Goal: Task Accomplishment & Management: Complete application form

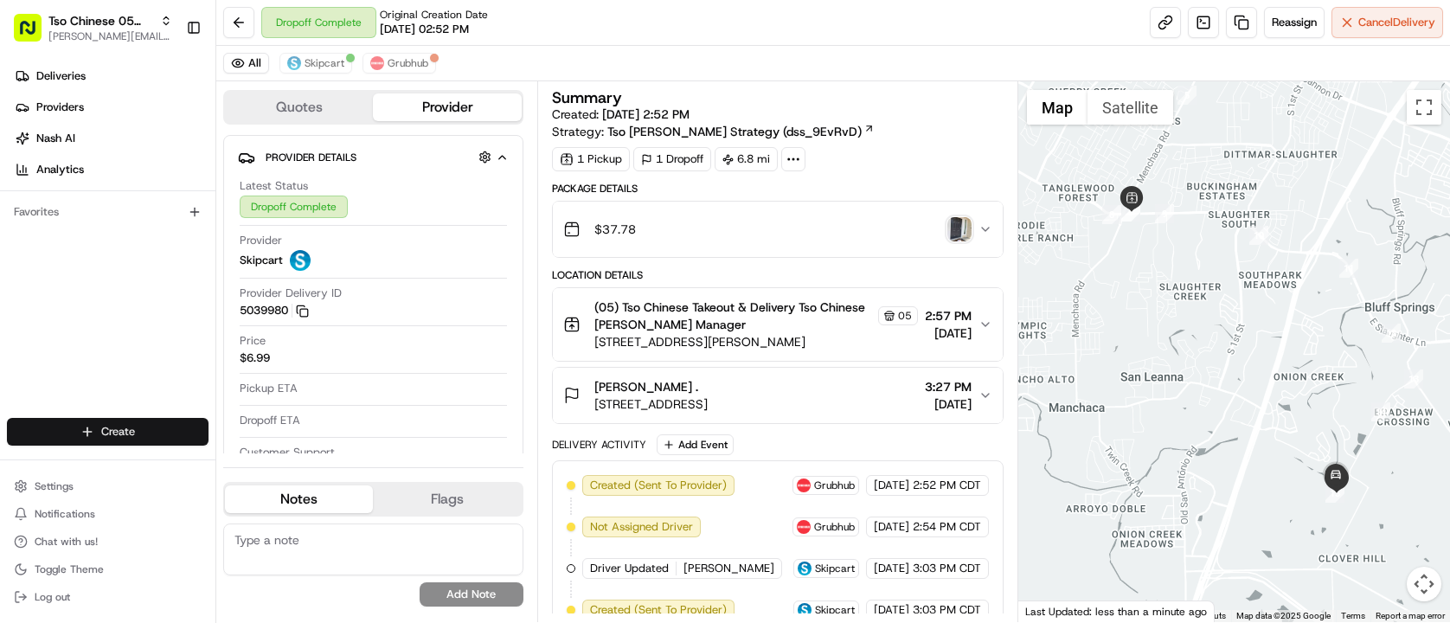
click at [150, 440] on html "Tso Chinese 05 Menchaca [EMAIL_ADDRESS][DOMAIN_NAME] Toggle Sidebar Deliveries …" at bounding box center [725, 311] width 1450 height 623
click at [292, 458] on link "Delivery" at bounding box center [312, 463] width 193 height 31
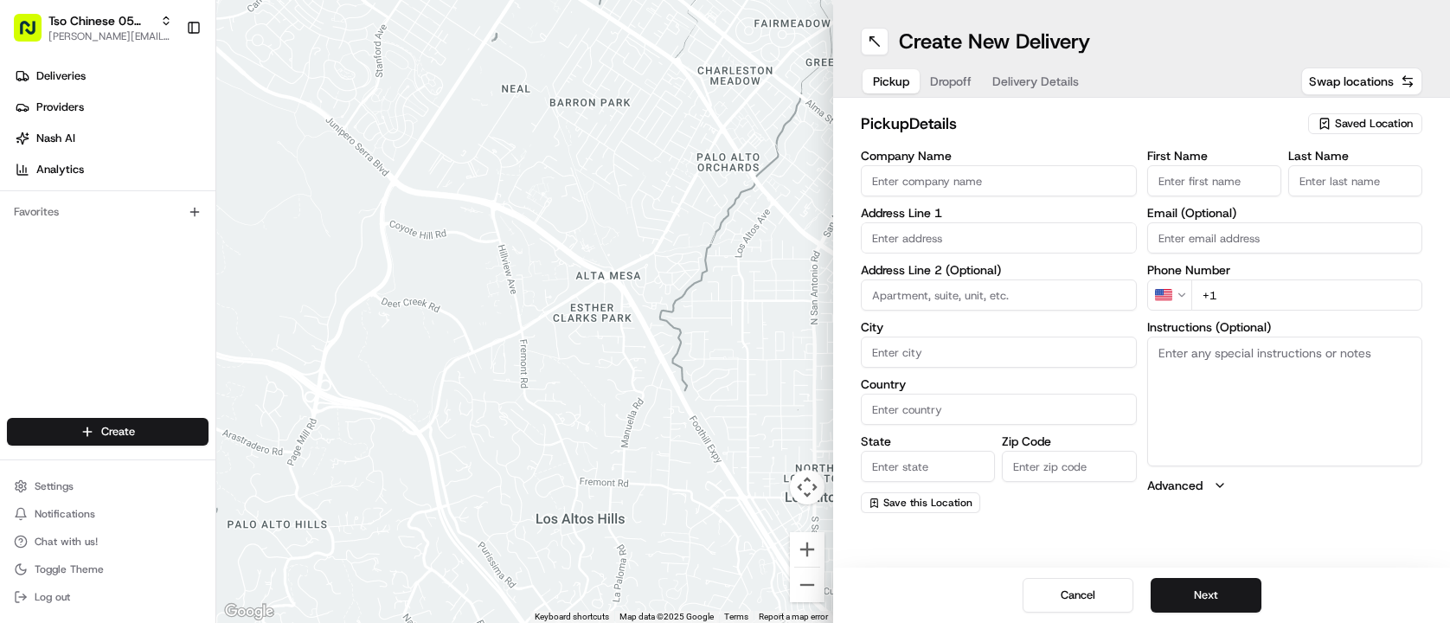
click at [1389, 121] on span "Saved Location" at bounding box center [1374, 124] width 78 height 16
click at [1384, 188] on span "(05) Tso Chinese Takeout & Delivery (05)" at bounding box center [1336, 189] width 213 height 16
type input "(05) Tso Chinese Takeout & Delivery"
type input "[STREET_ADDRESS][PERSON_NAME]"
type input "Ste 100"
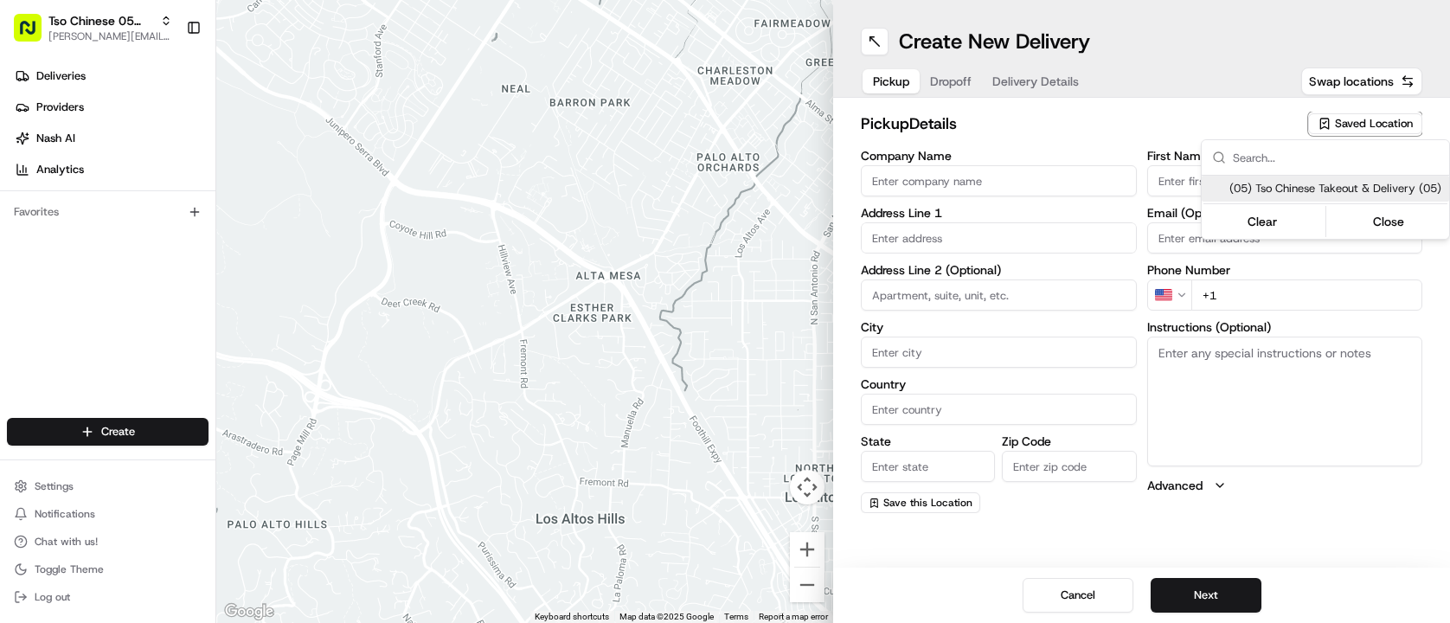
type input "Austin"
type input "US"
type input "[GEOGRAPHIC_DATA]"
type input "78748"
type input "Tso Chinese"
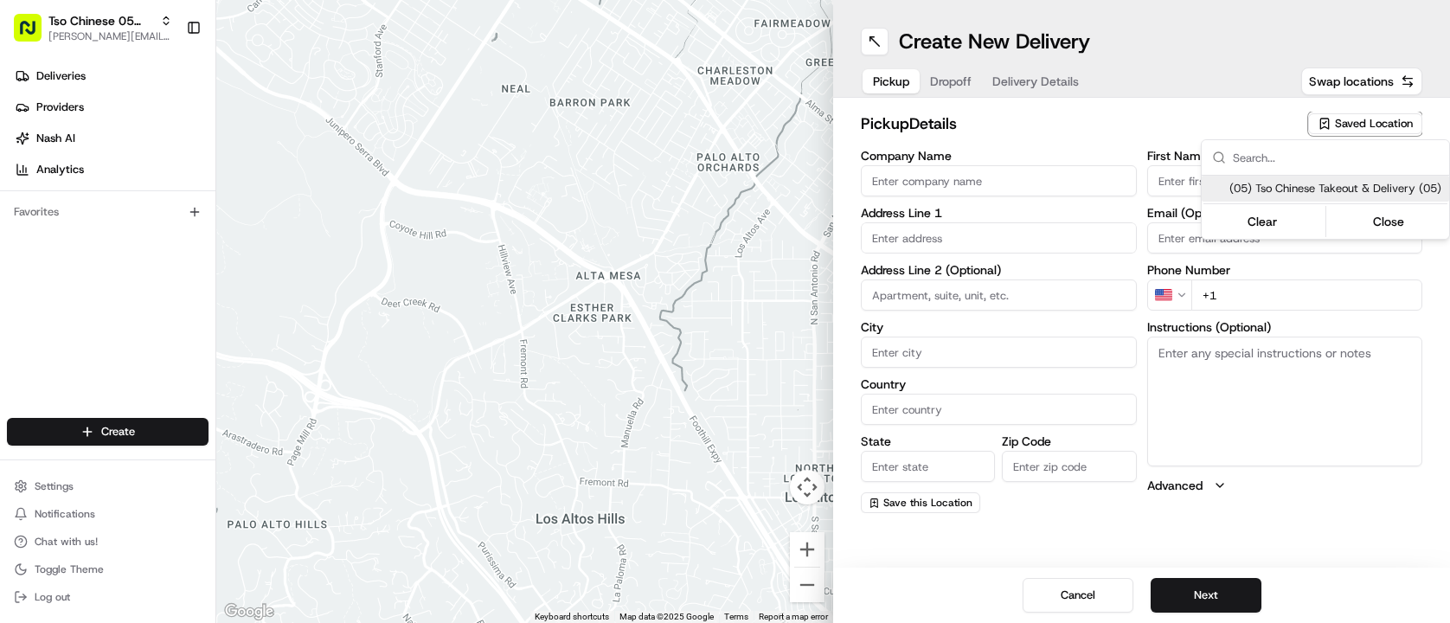
type input "[PERSON_NAME] Manager"
type input "[EMAIL_ADDRESS][DOMAIN_NAME]"
type input "[PHONE_NUMBER]"
type textarea "Submit a picture displaying address & food as Proof of Delivery. Envía una foto…"
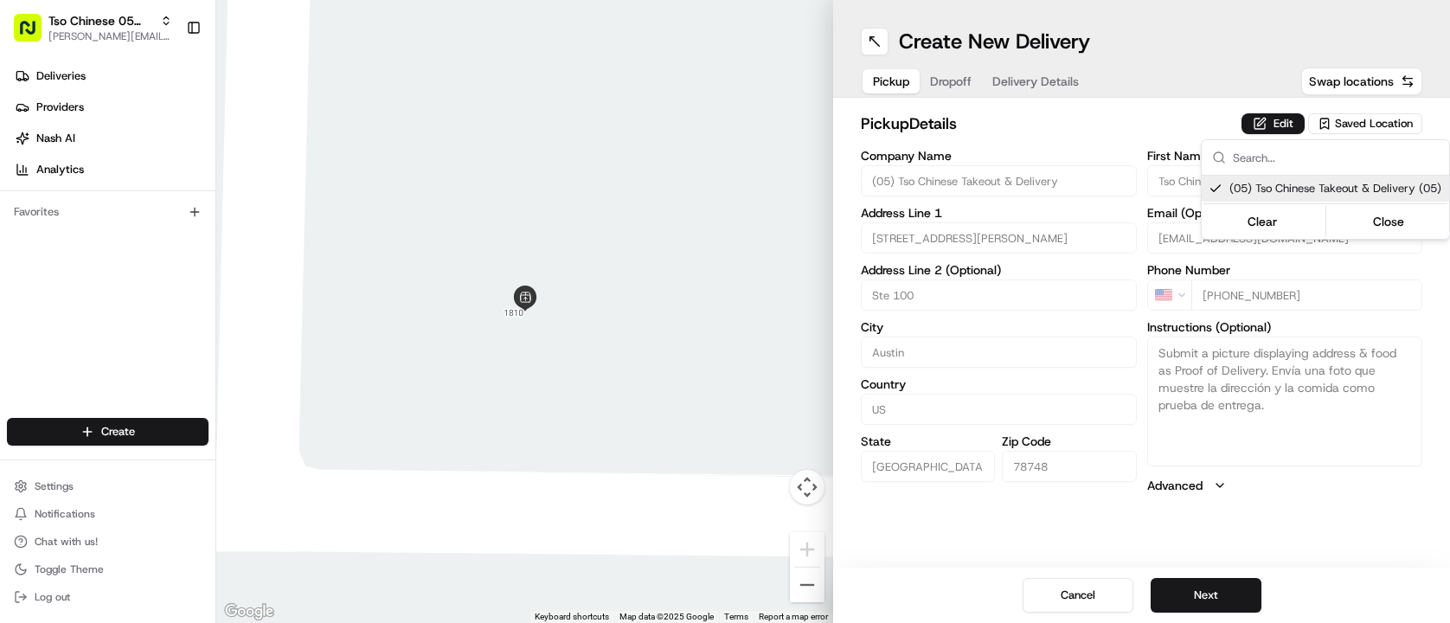
click at [1076, 122] on html "Tso Chinese 05 Menchaca [EMAIL_ADDRESS][DOMAIN_NAME] Toggle Sidebar Deliveries …" at bounding box center [725, 311] width 1450 height 623
click at [952, 80] on span "Dropoff" at bounding box center [951, 81] width 42 height 17
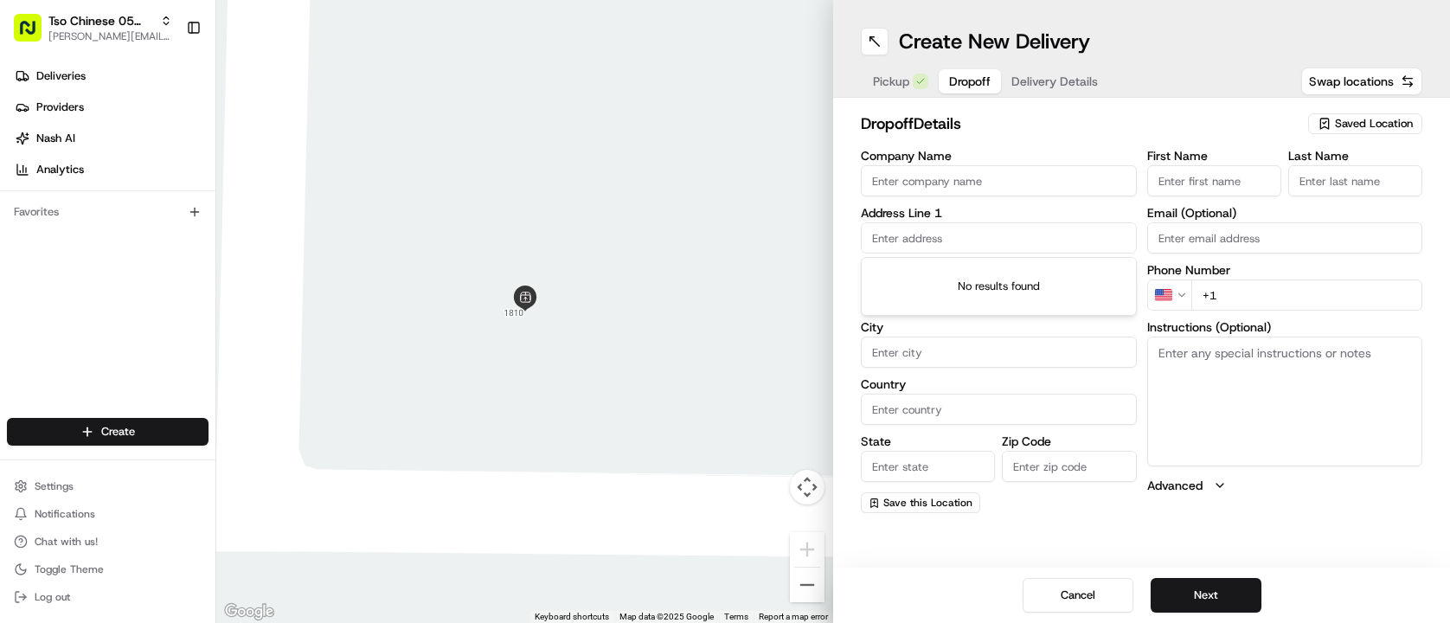
click at [1030, 249] on input "text" at bounding box center [999, 237] width 276 height 31
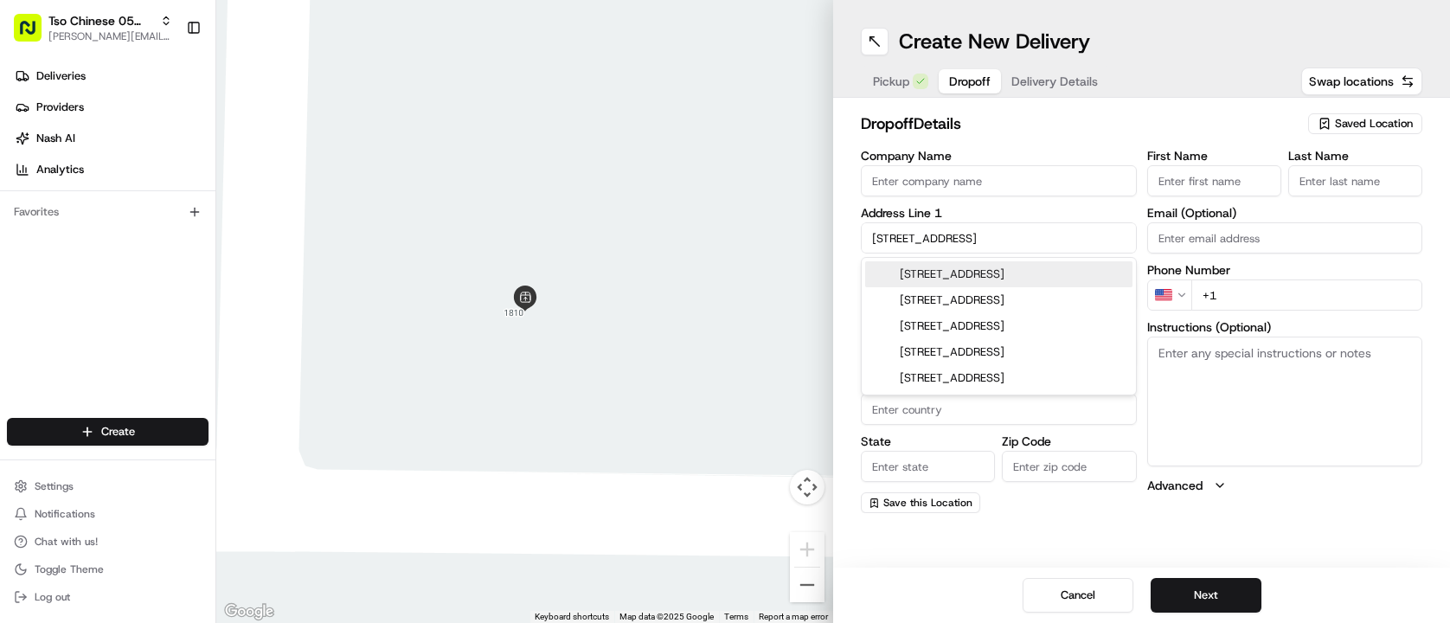
click at [1087, 271] on div "[STREET_ADDRESS]" at bounding box center [998, 274] width 267 height 26
type input "[STREET_ADDRESS]"
type input "Austin"
type input "[GEOGRAPHIC_DATA]"
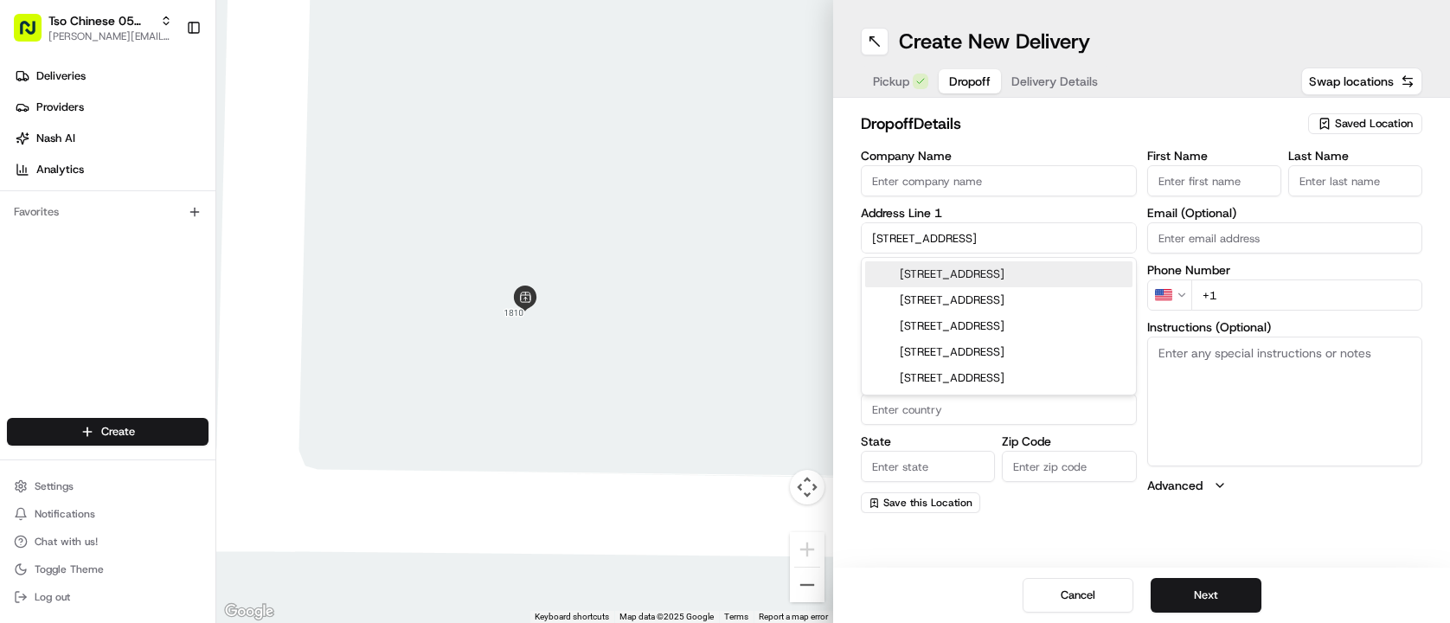
type input "78748"
type input "[STREET_ADDRESS]"
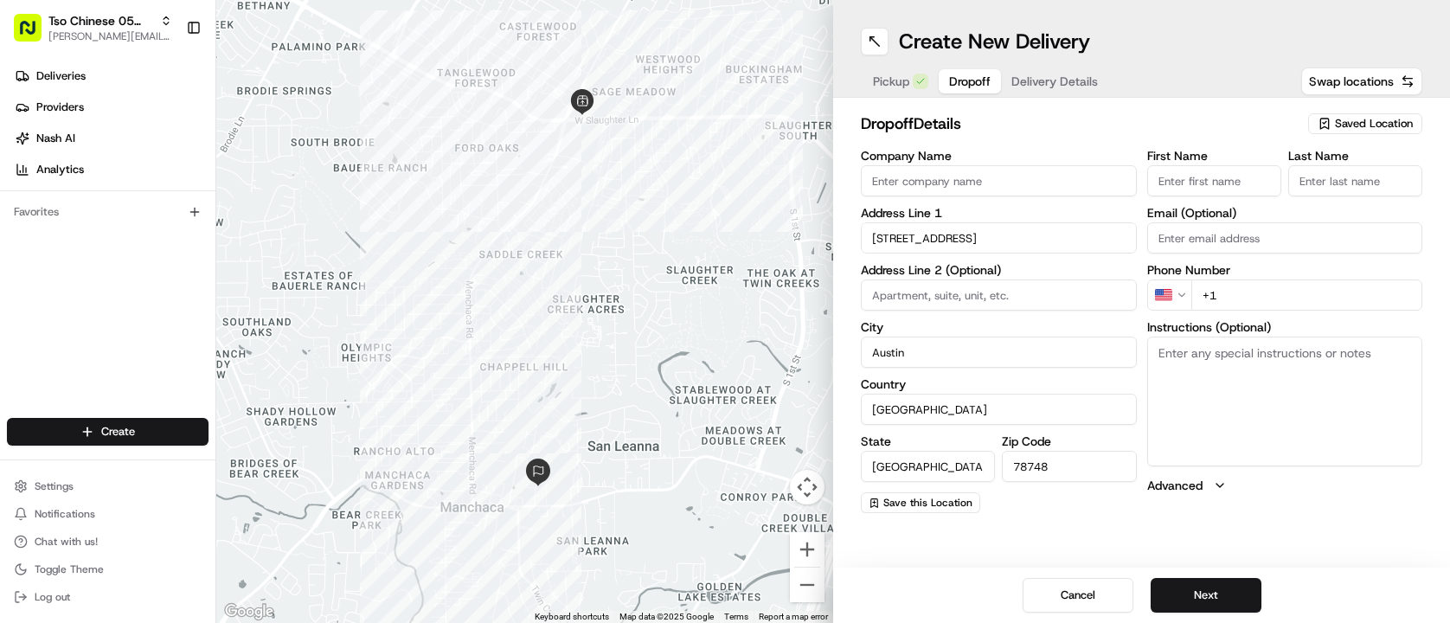
click at [1217, 185] on input "First Name" at bounding box center [1214, 180] width 134 height 31
type input "[PERSON_NAME]"
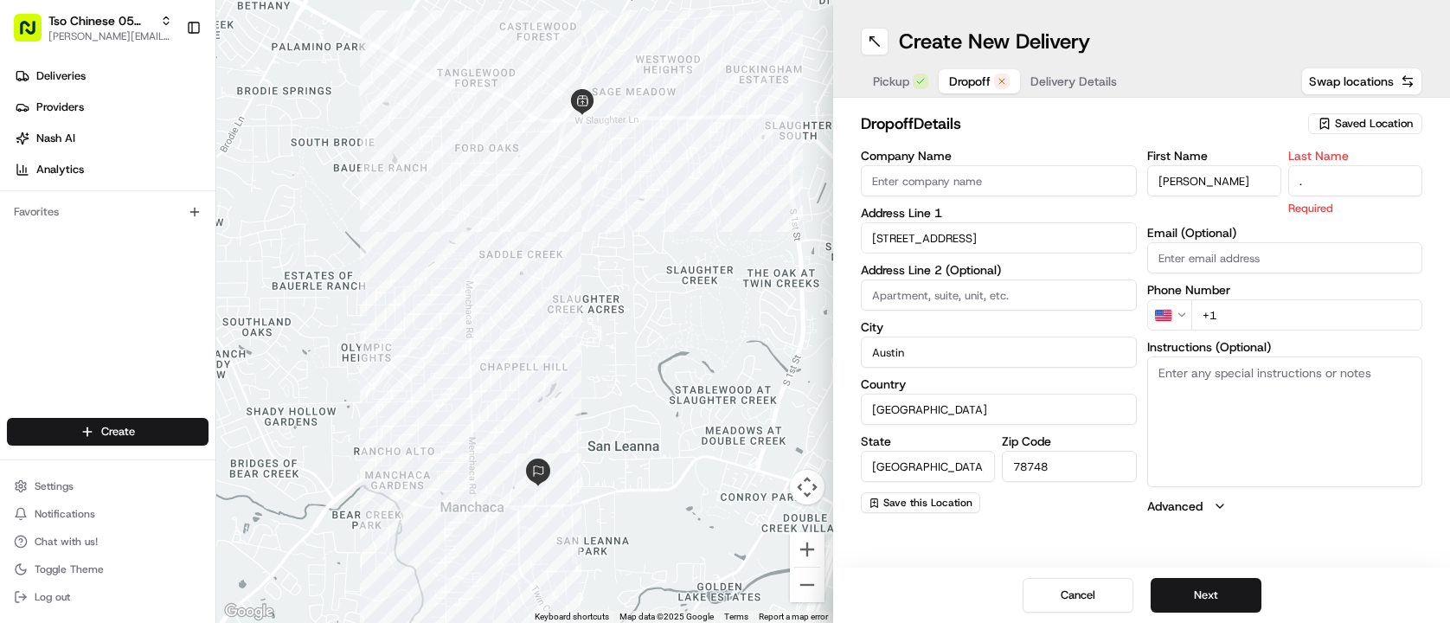
type input "."
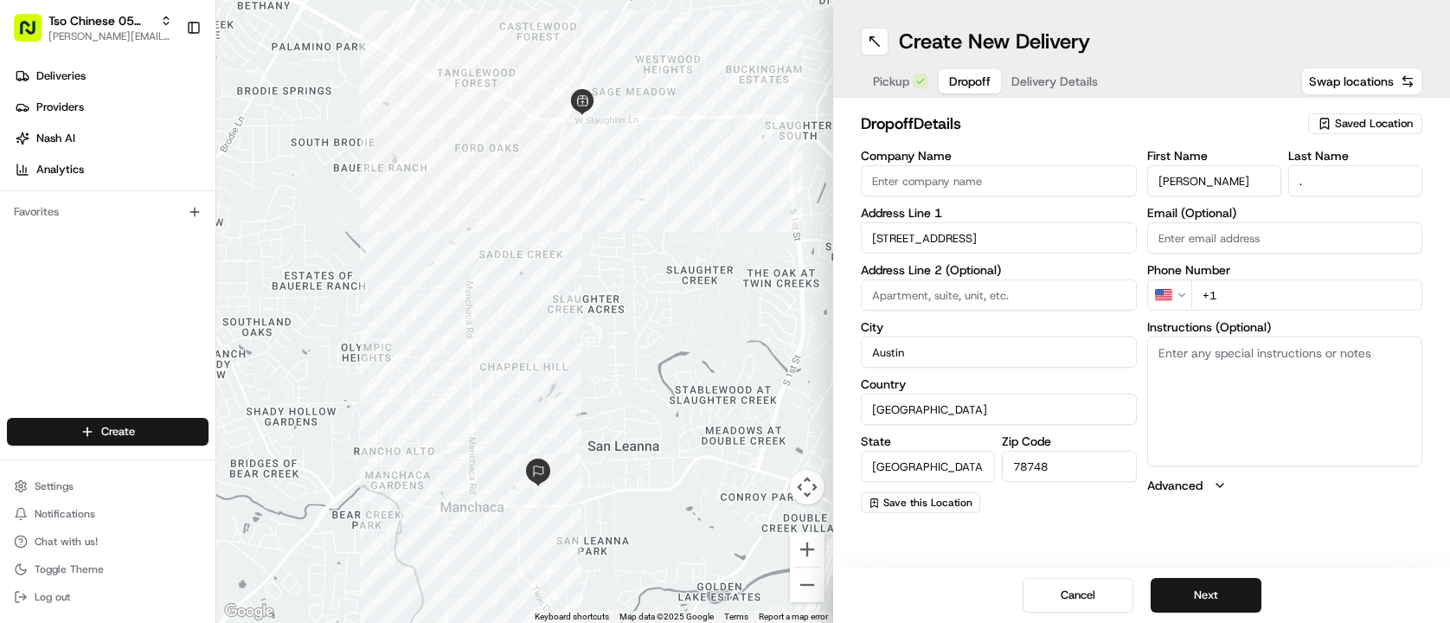
click at [1106, 106] on div "dropoff Details Saved Location Company Name Address Line [GEOGRAPHIC_DATA][STRE…" at bounding box center [1141, 312] width 617 height 429
click at [1259, 288] on input "+1" at bounding box center [1308, 294] width 232 height 31
paste input "[PHONE_NUMBER]"
type input "[PHONE_NUMBER]"
click at [1130, 123] on h2 "dropoff Details" at bounding box center [1079, 124] width 437 height 24
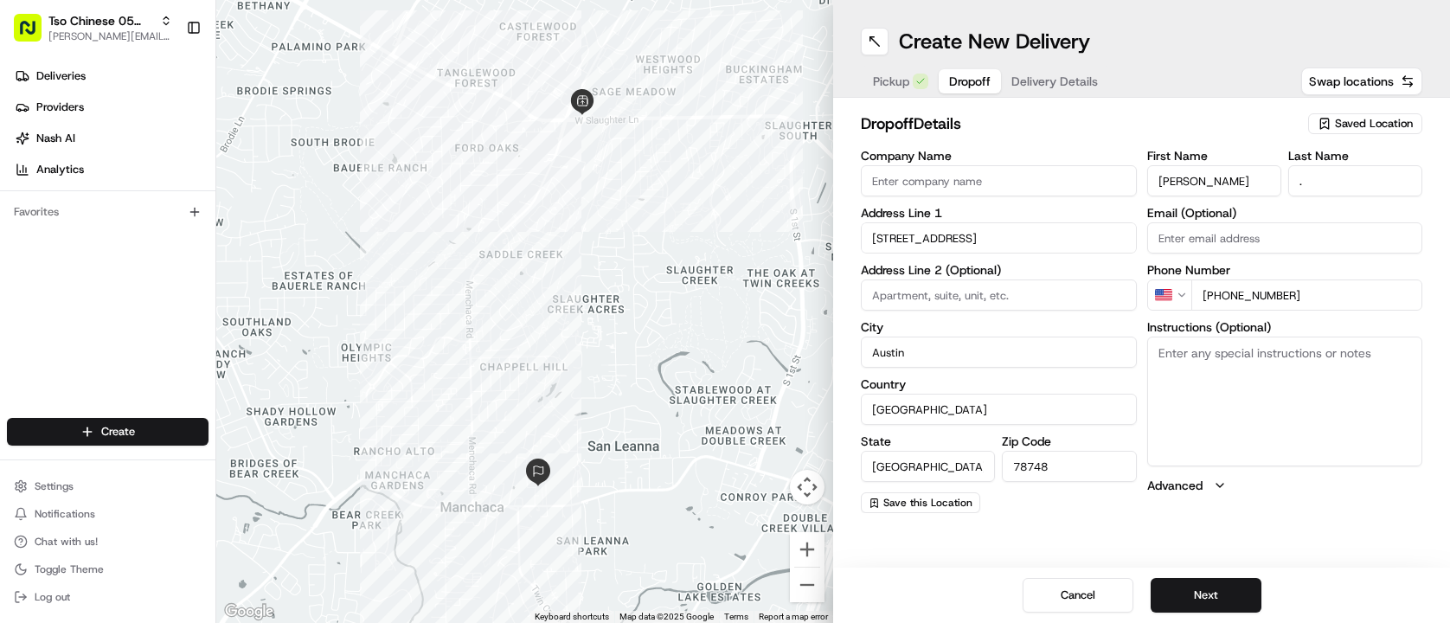
click at [1066, 96] on div "Create New Delivery Pickup Dropoff Delivery Details Swap locations" at bounding box center [1141, 49] width 617 height 98
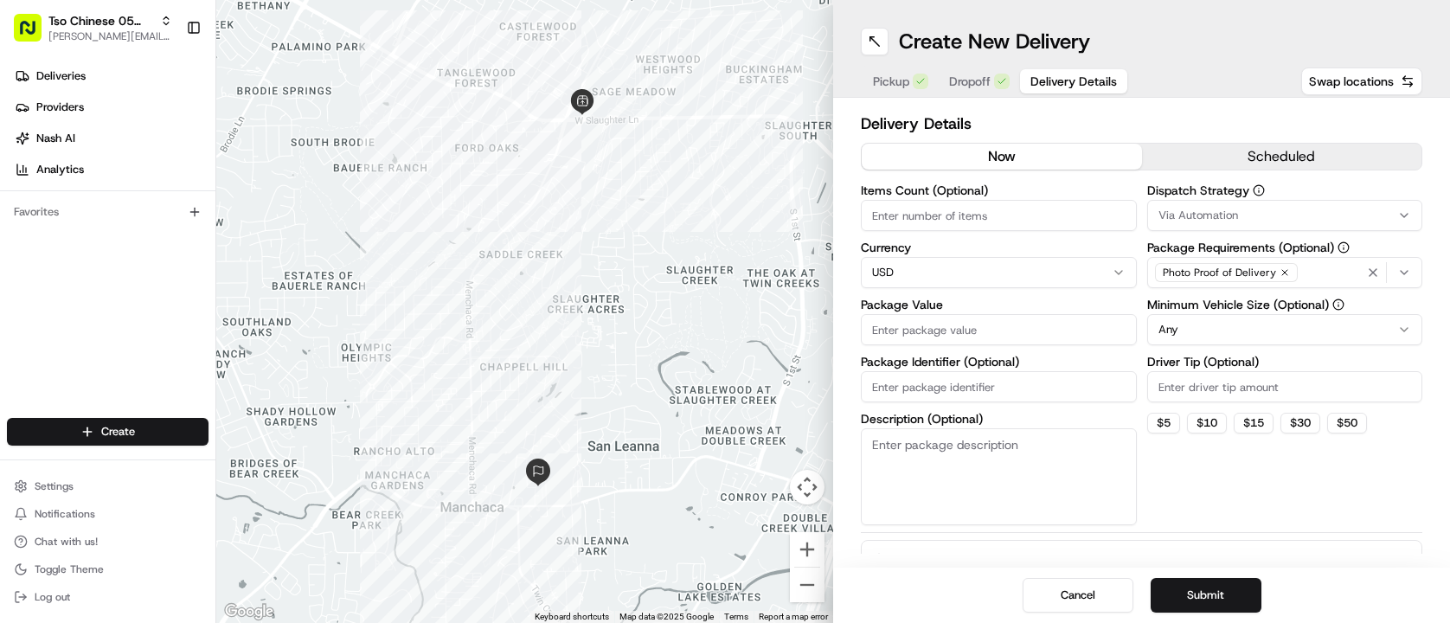
click at [1063, 91] on button "Delivery Details" at bounding box center [1073, 81] width 107 height 24
click at [1011, 206] on input "Items Count (Optional)" at bounding box center [999, 215] width 276 height 31
type input "3"
click at [1250, 389] on input "Driver Tip (Optional)" at bounding box center [1285, 386] width 276 height 31
type input "2.00"
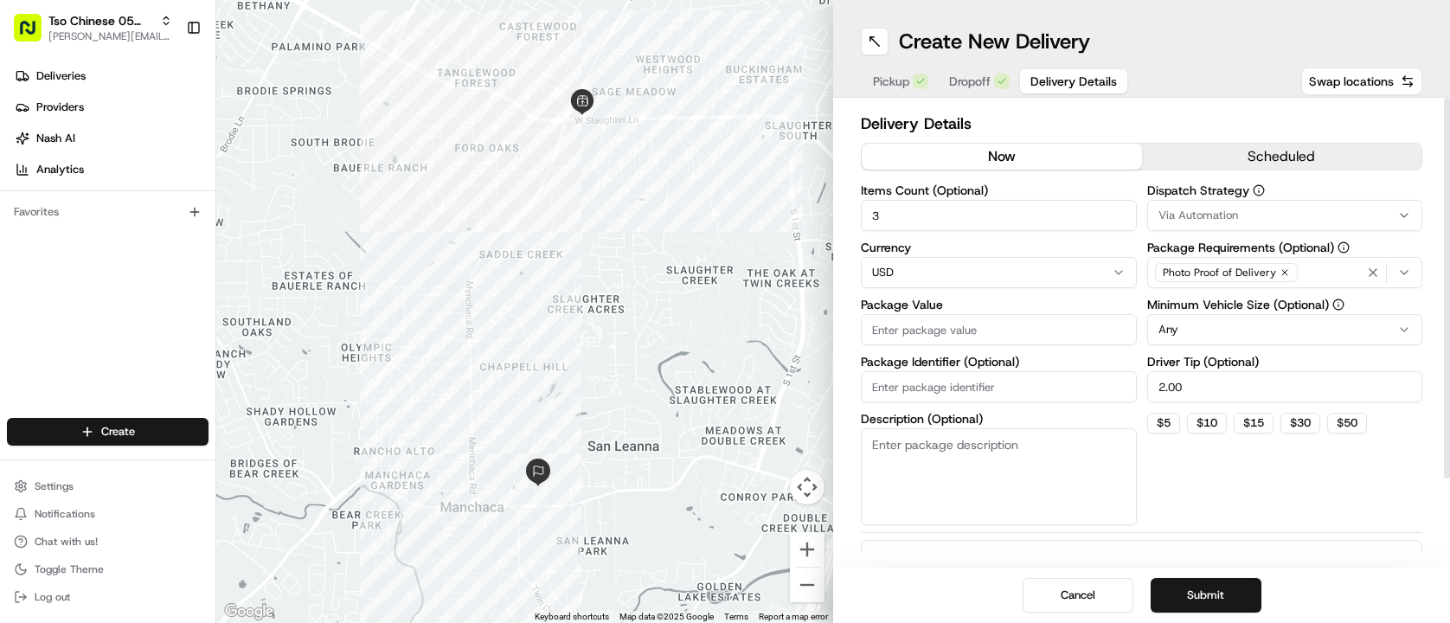
click at [1230, 200] on button "Via Automation" at bounding box center [1285, 215] width 276 height 31
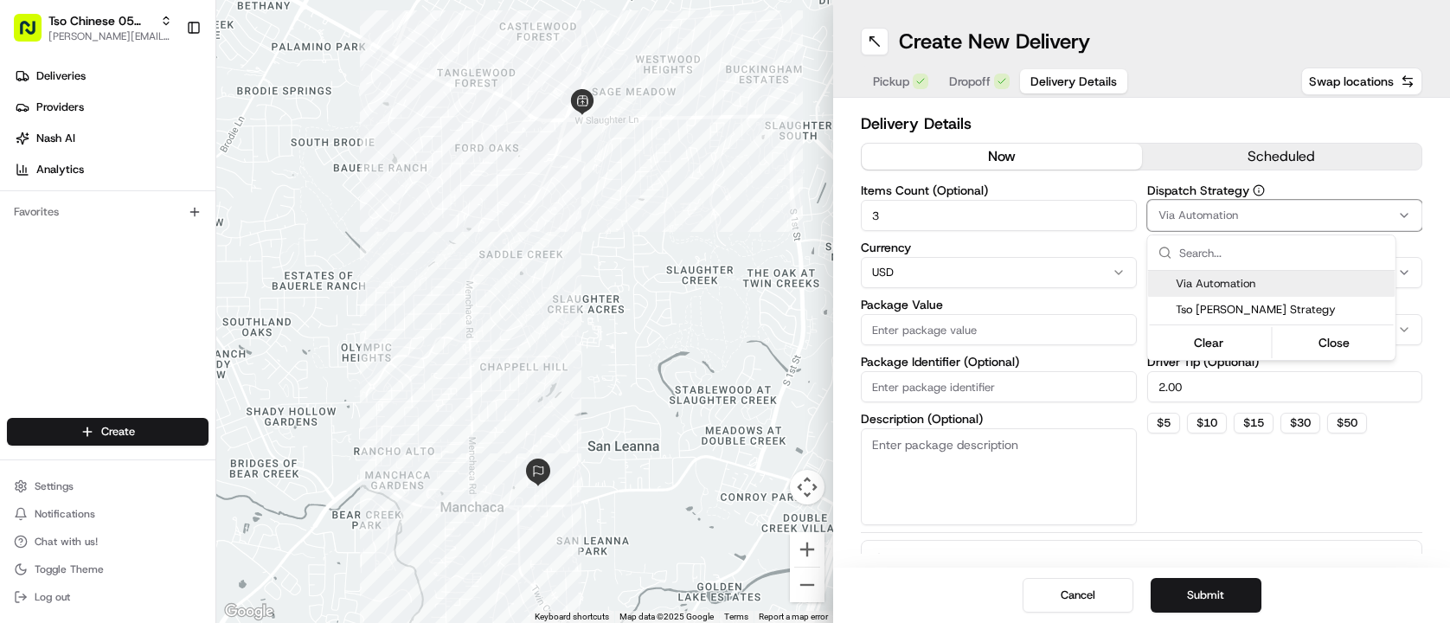
click at [1239, 295] on div "Via Automation" at bounding box center [1271, 284] width 247 height 26
click at [1239, 306] on span "Tso [PERSON_NAME] Strategy" at bounding box center [1282, 310] width 213 height 16
click at [990, 342] on html "Tso Chinese 05 Menchaca [EMAIL_ADDRESS][DOMAIN_NAME] Toggle Sidebar Deliveries …" at bounding box center [725, 311] width 1450 height 623
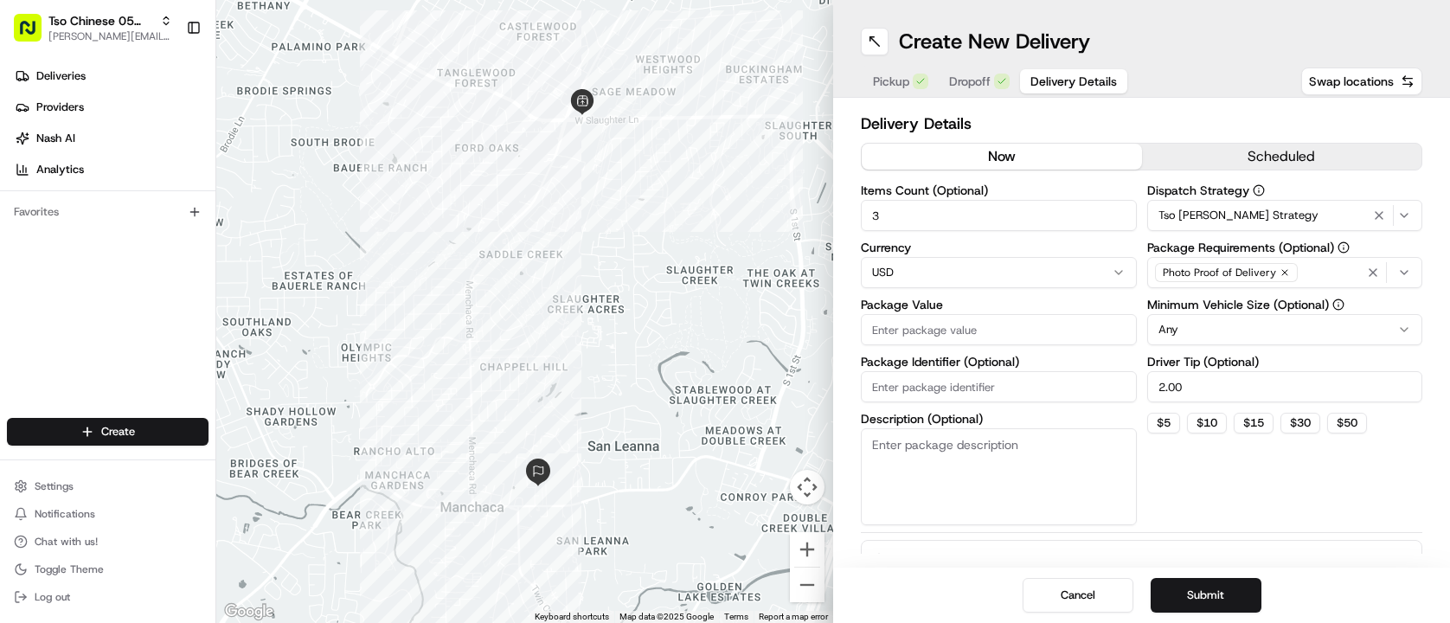
click at [990, 342] on input "Package Value" at bounding box center [999, 329] width 276 height 31
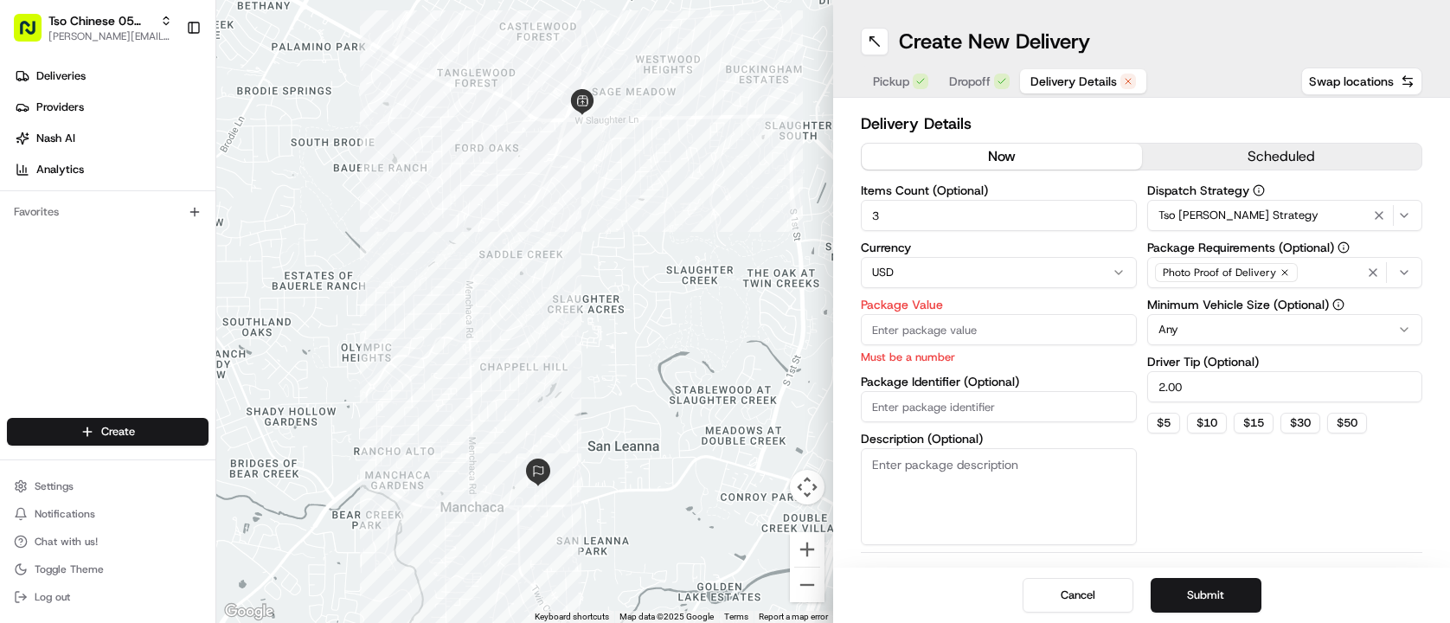
paste input "50.66"
type input "50.66"
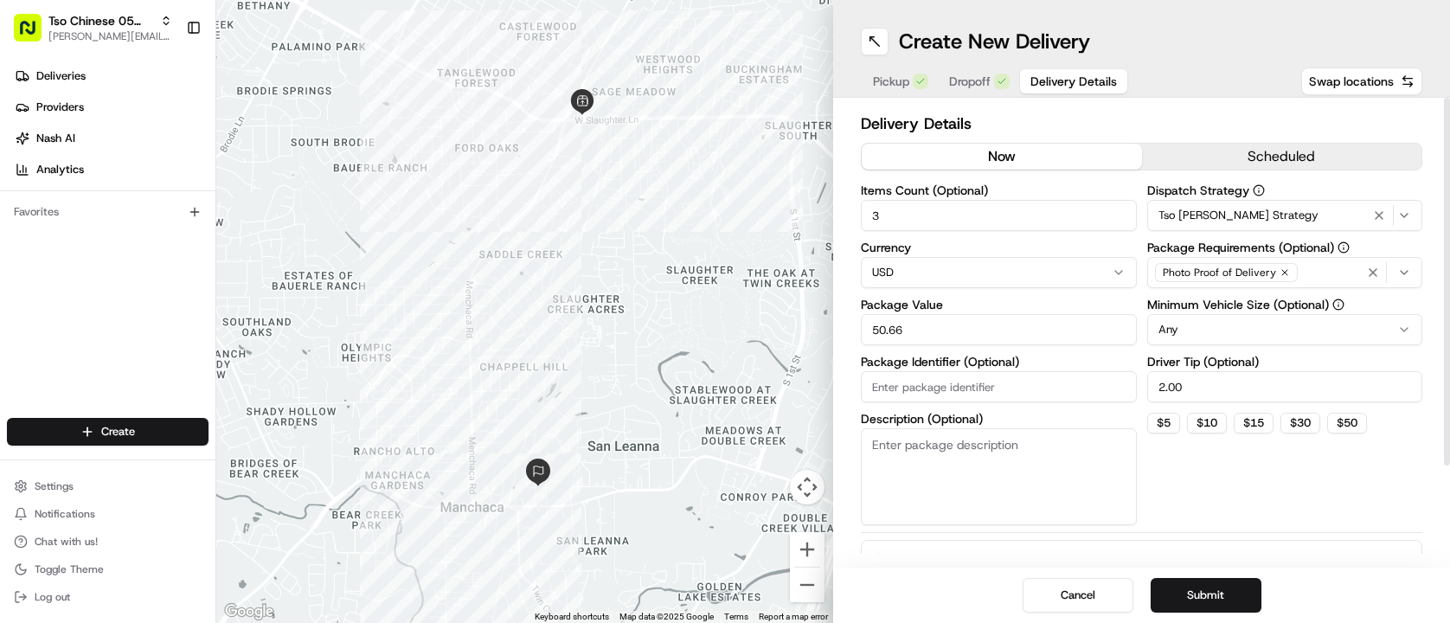
click at [963, 419] on div "Items Count (Optional) 3 Currency USD Package Value 50.66 Package Identifier (O…" at bounding box center [999, 354] width 276 height 341
type input "pw"
click at [1217, 600] on button "Submit" at bounding box center [1206, 595] width 111 height 35
